Goal: Task Accomplishment & Management: Use online tool/utility

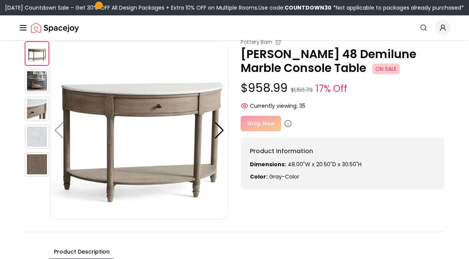
scroll to position [31, 0]
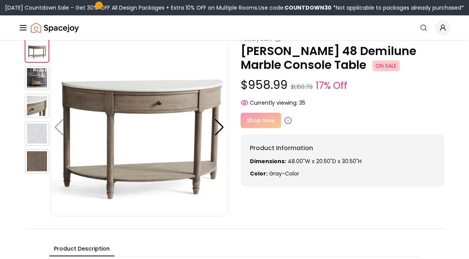
click at [262, 122] on div "Shop Now" at bounding box center [343, 120] width 204 height 15
click at [267, 120] on div "Shop Now" at bounding box center [343, 120] width 204 height 15
click at [287, 120] on icon at bounding box center [288, 121] width 8 height 8
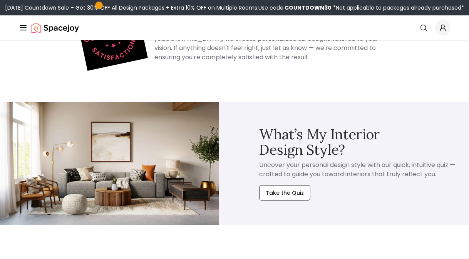
scroll to position [594, 0]
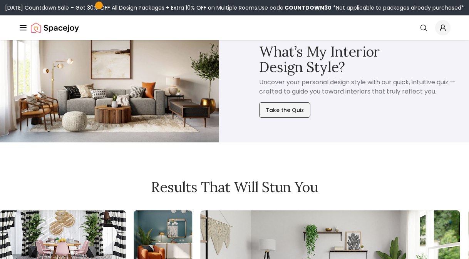
click at [268, 115] on button "Take the Quiz" at bounding box center [284, 109] width 51 height 15
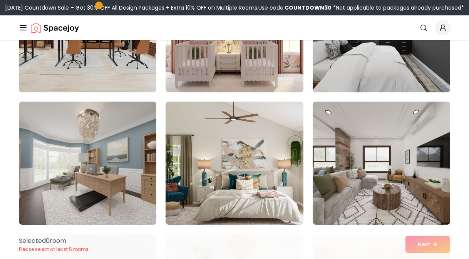
scroll to position [414, 0]
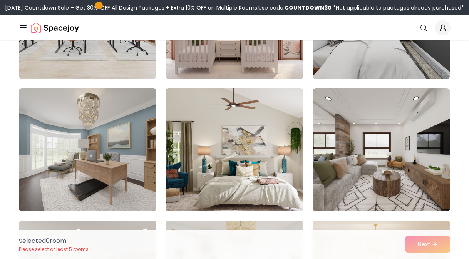
click at [65, 138] on img at bounding box center [87, 149] width 144 height 129
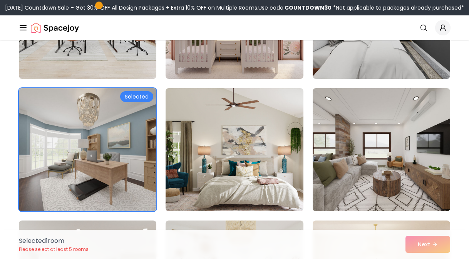
scroll to position [592, 0]
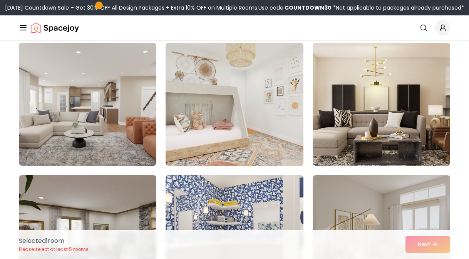
click at [91, 138] on img at bounding box center [87, 104] width 137 height 123
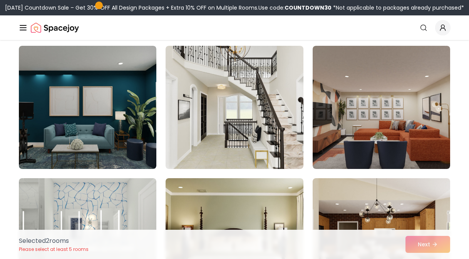
scroll to position [1517, 0]
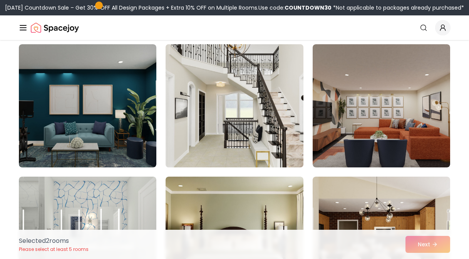
click at [193, 99] on img at bounding box center [234, 105] width 144 height 129
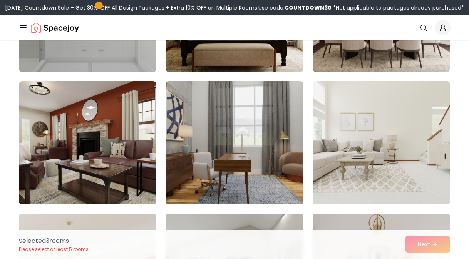
scroll to position [1746, 0]
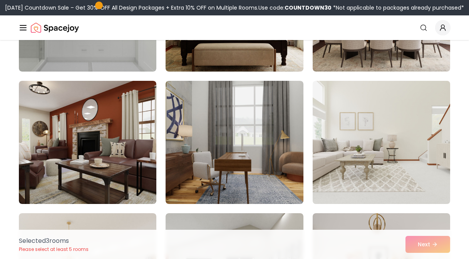
click at [357, 127] on img at bounding box center [381, 142] width 144 height 129
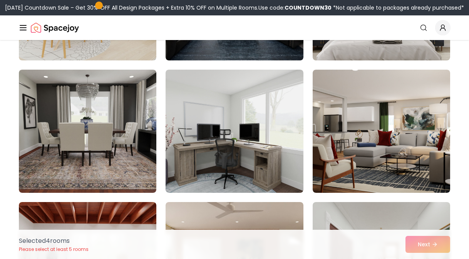
scroll to position [2025, 0]
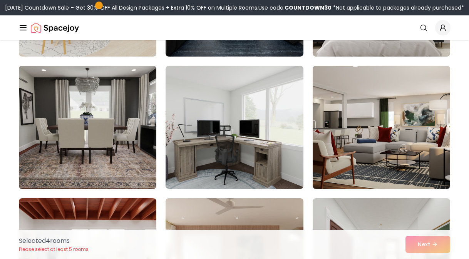
click at [133, 123] on img at bounding box center [87, 127] width 144 height 129
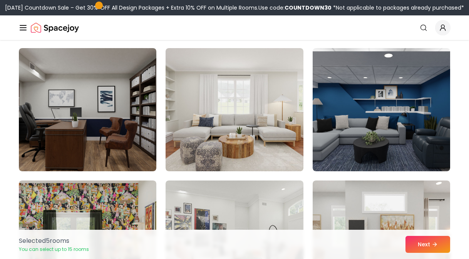
scroll to position [2840, 0]
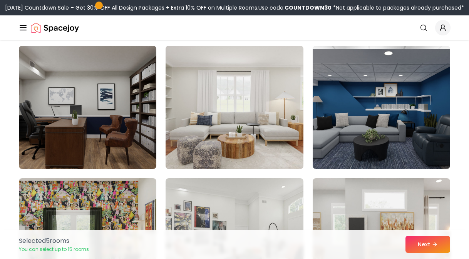
click at [240, 109] on img at bounding box center [234, 107] width 144 height 129
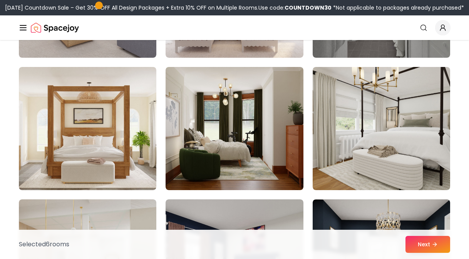
scroll to position [3234, 0]
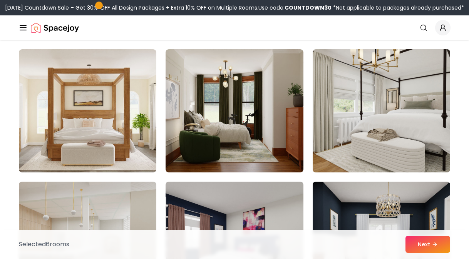
click at [430, 76] on img at bounding box center [381, 110] width 144 height 129
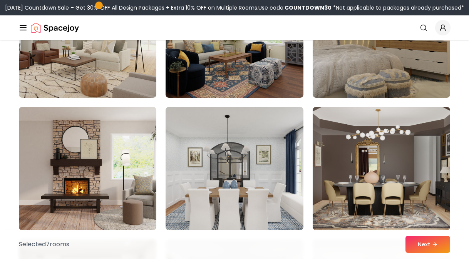
scroll to position [3733, 0]
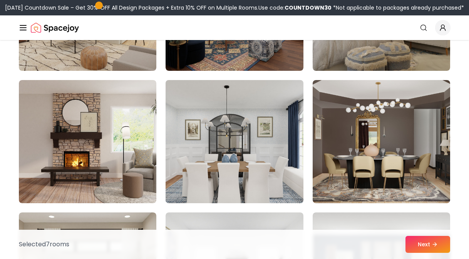
click at [202, 153] on img at bounding box center [234, 141] width 144 height 129
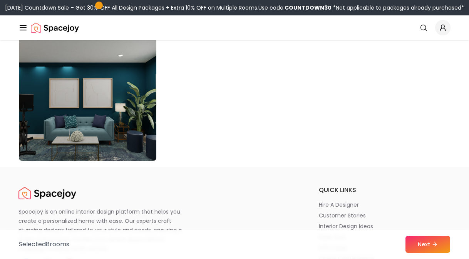
scroll to position [4444, 0]
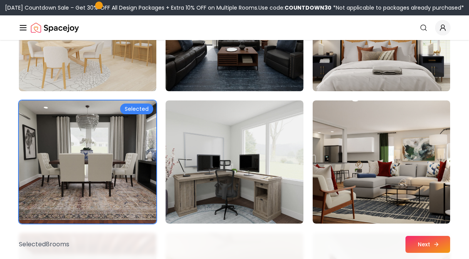
click at [431, 246] on button "Next" at bounding box center [427, 244] width 45 height 17
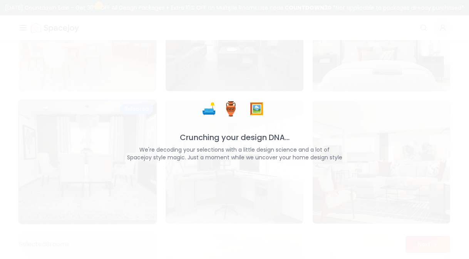
scroll to position [1991, 0]
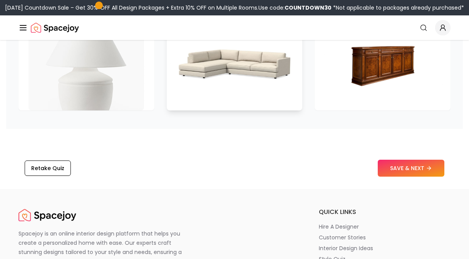
scroll to position [993, 0]
